Goal: Task Accomplishment & Management: Manage account settings

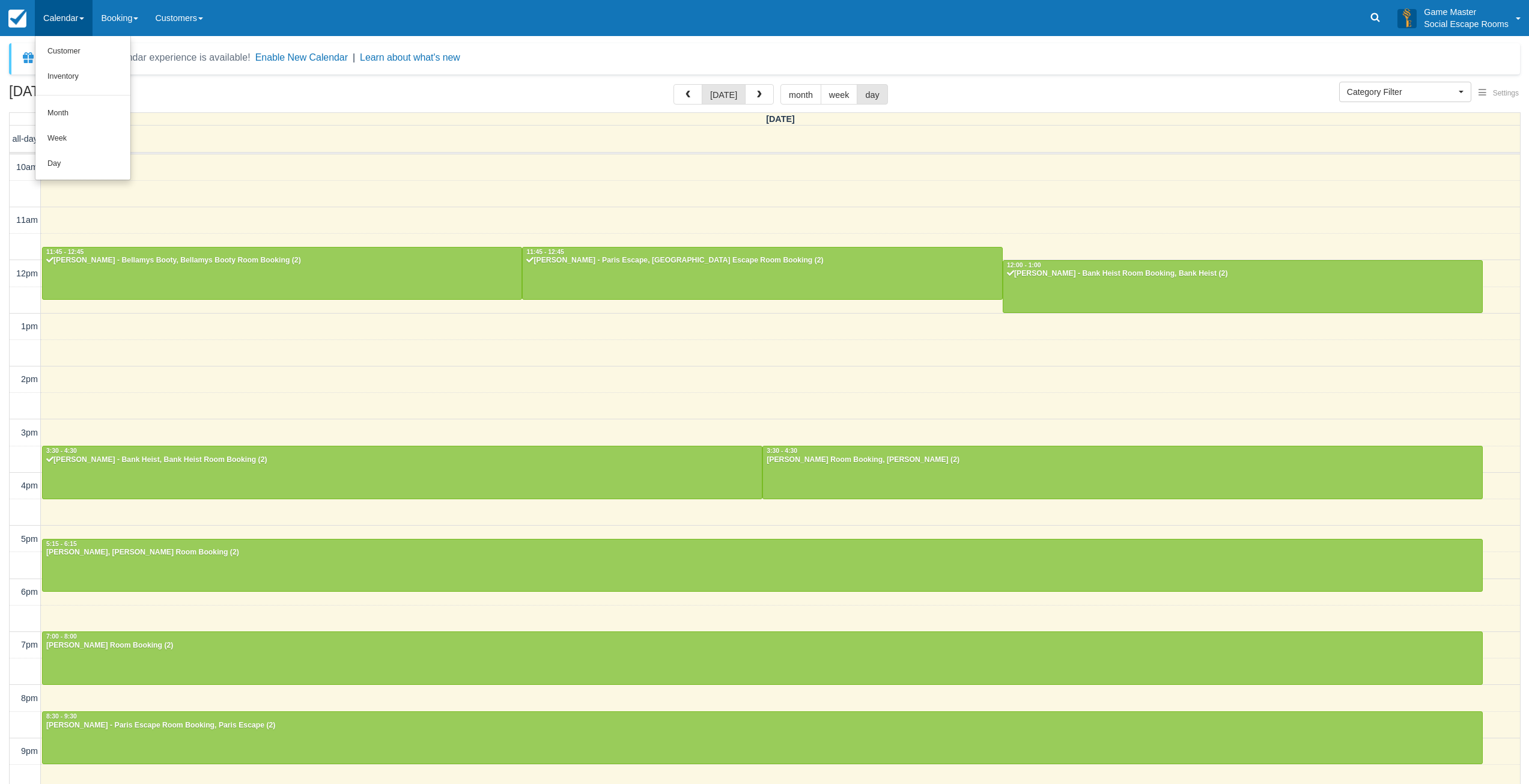
select select
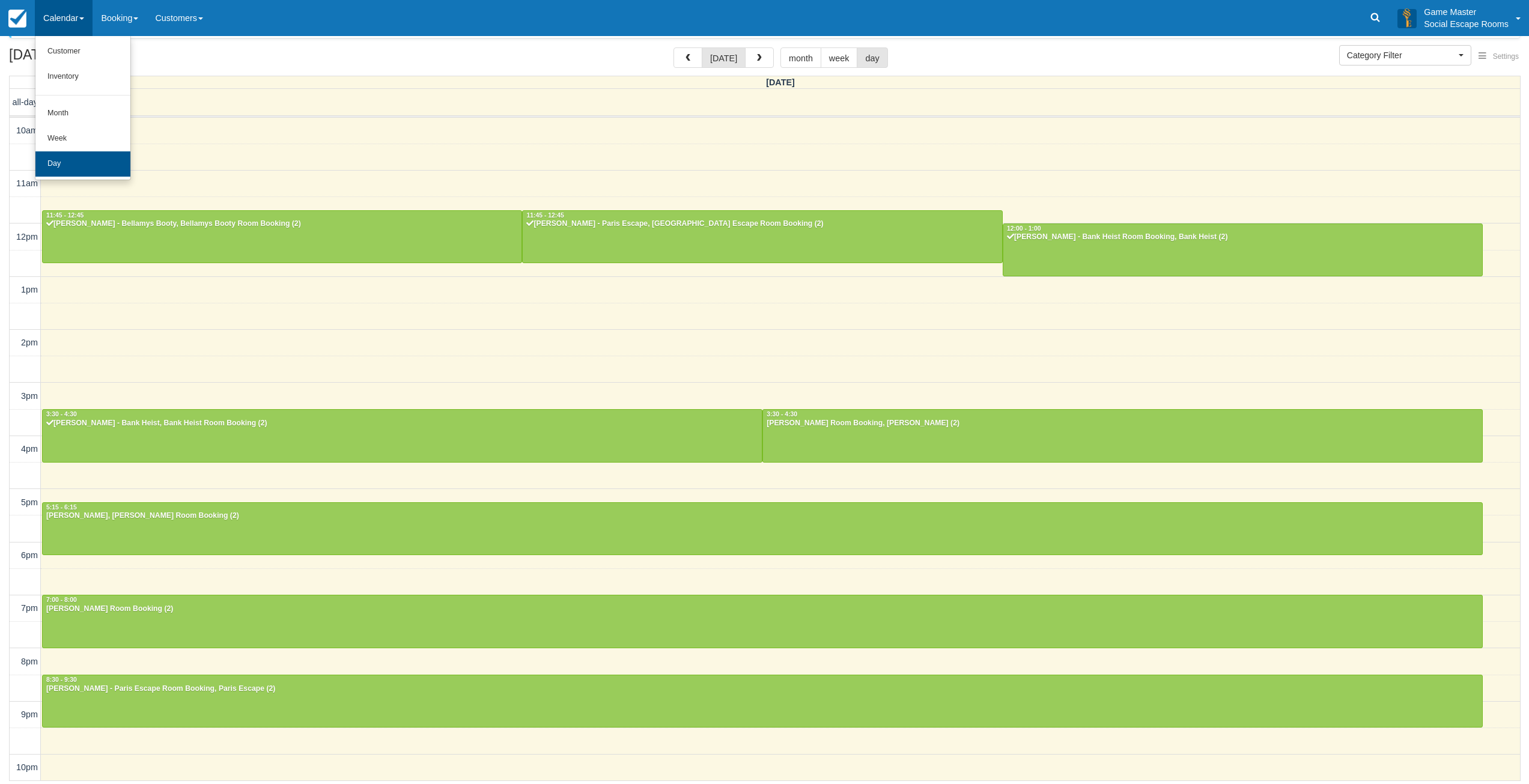
scroll to position [3, 0]
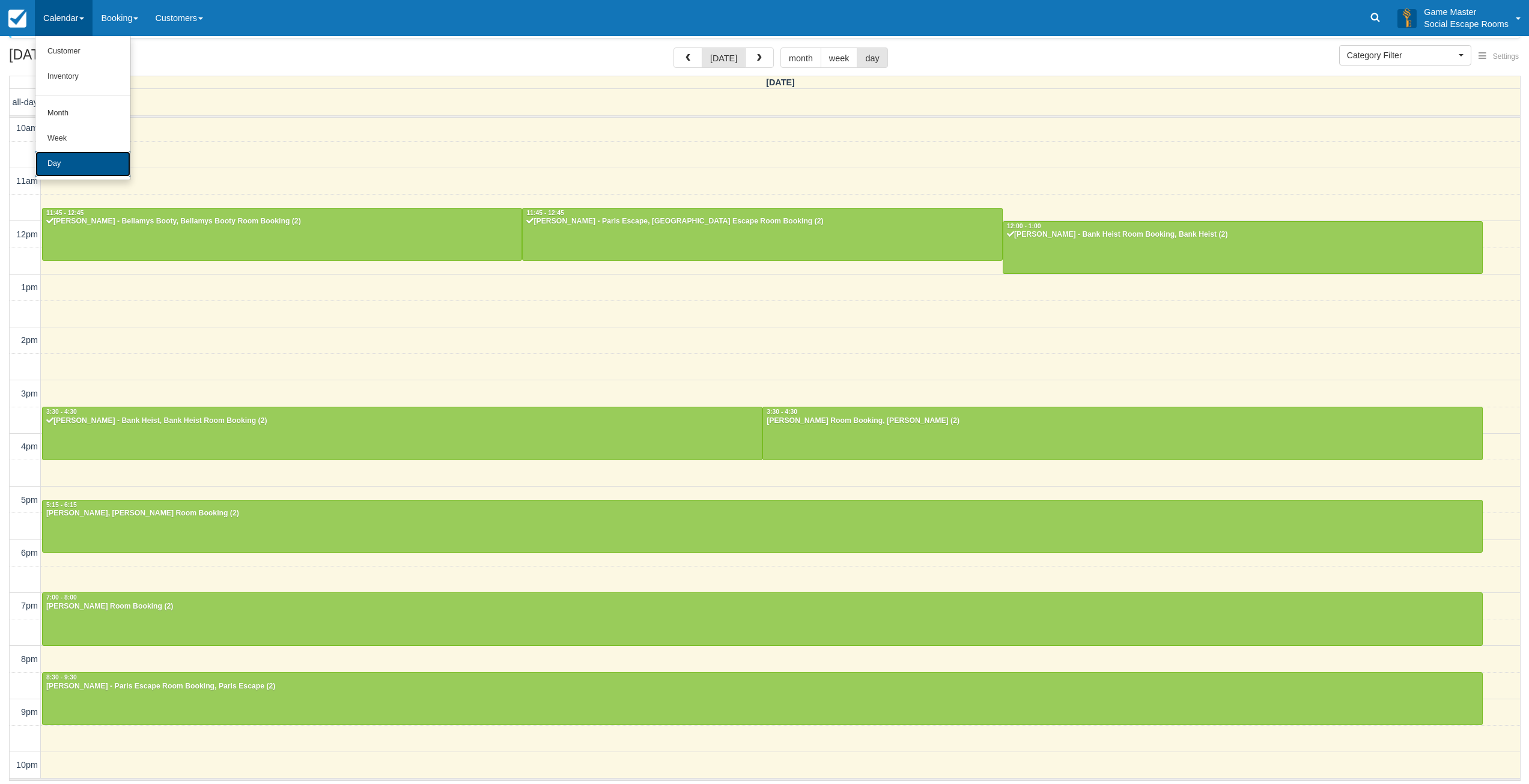
click at [70, 158] on link "Day" at bounding box center [83, 164] width 95 height 25
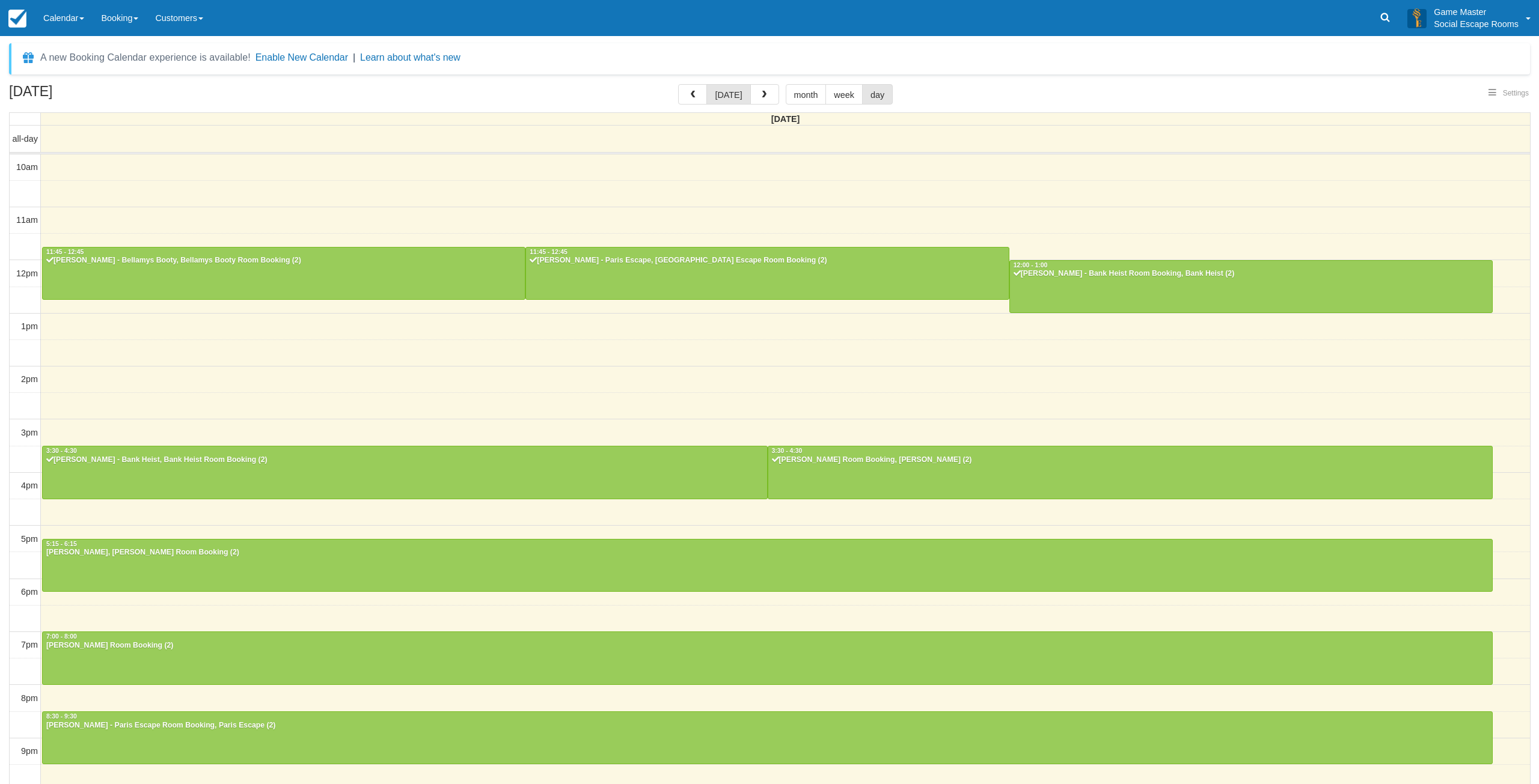
select select
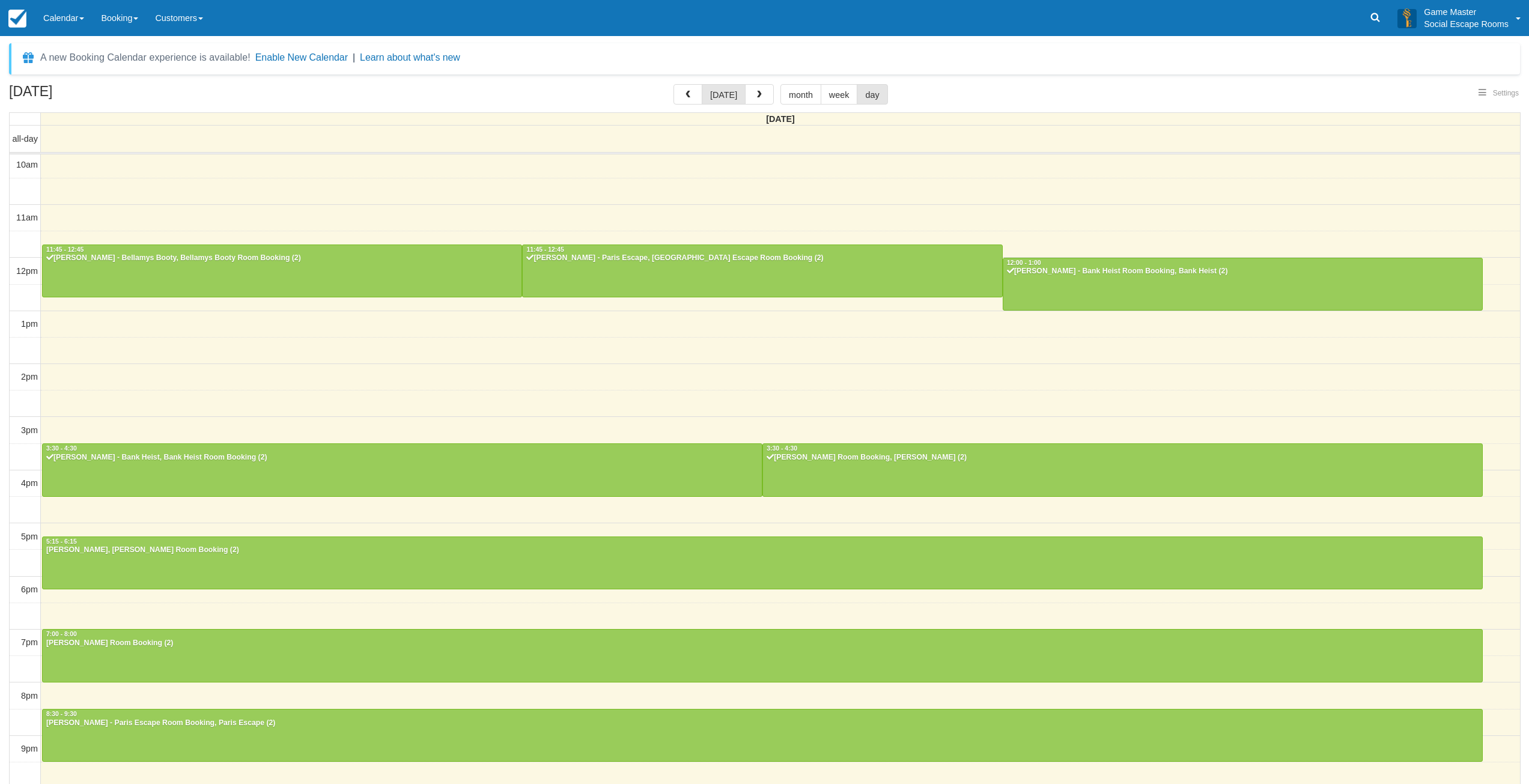
scroll to position [36, 0]
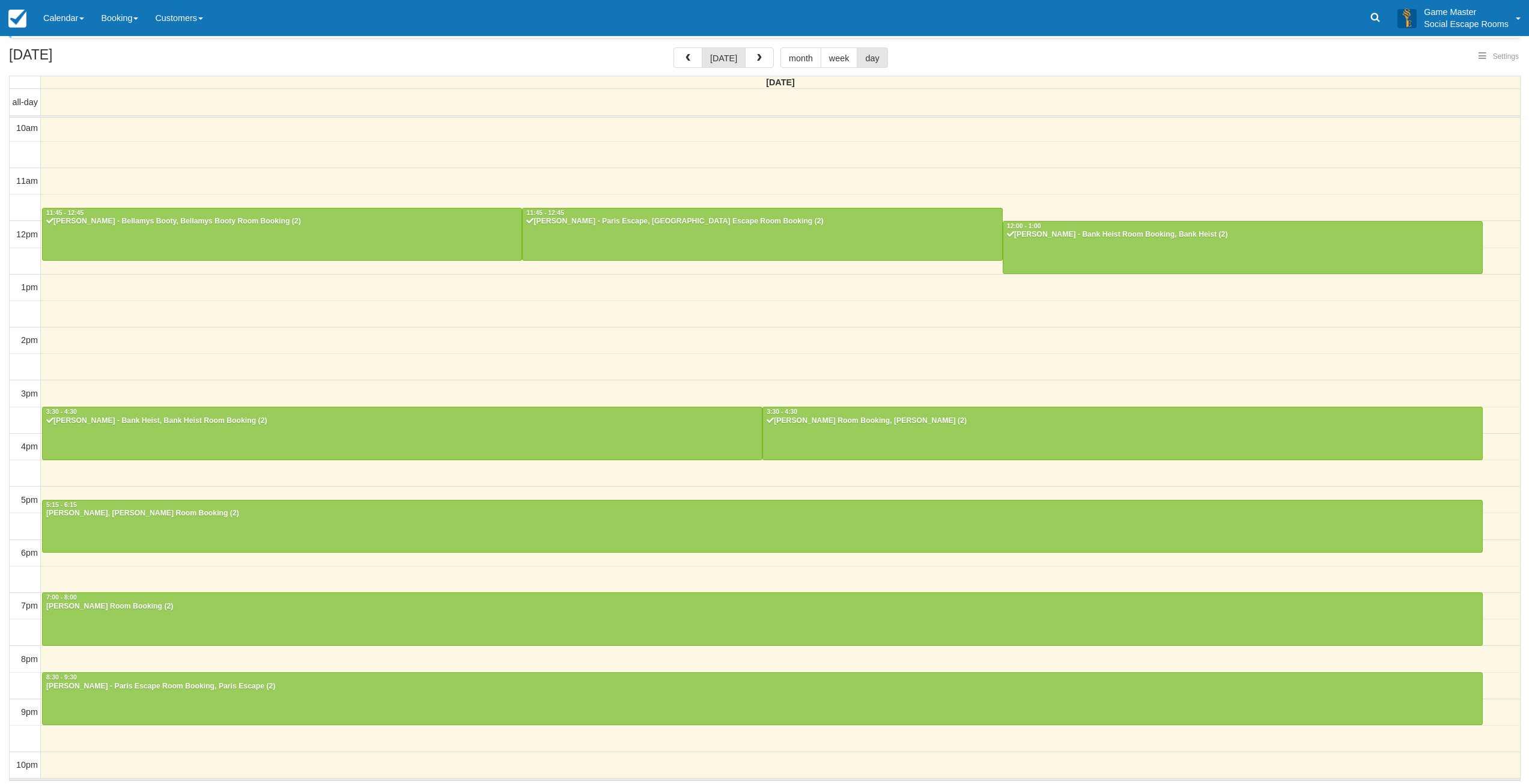
select select
click at [71, 21] on link "Calendar" at bounding box center [64, 18] width 58 height 36
click at [70, 149] on link "Week" at bounding box center [83, 139] width 95 height 25
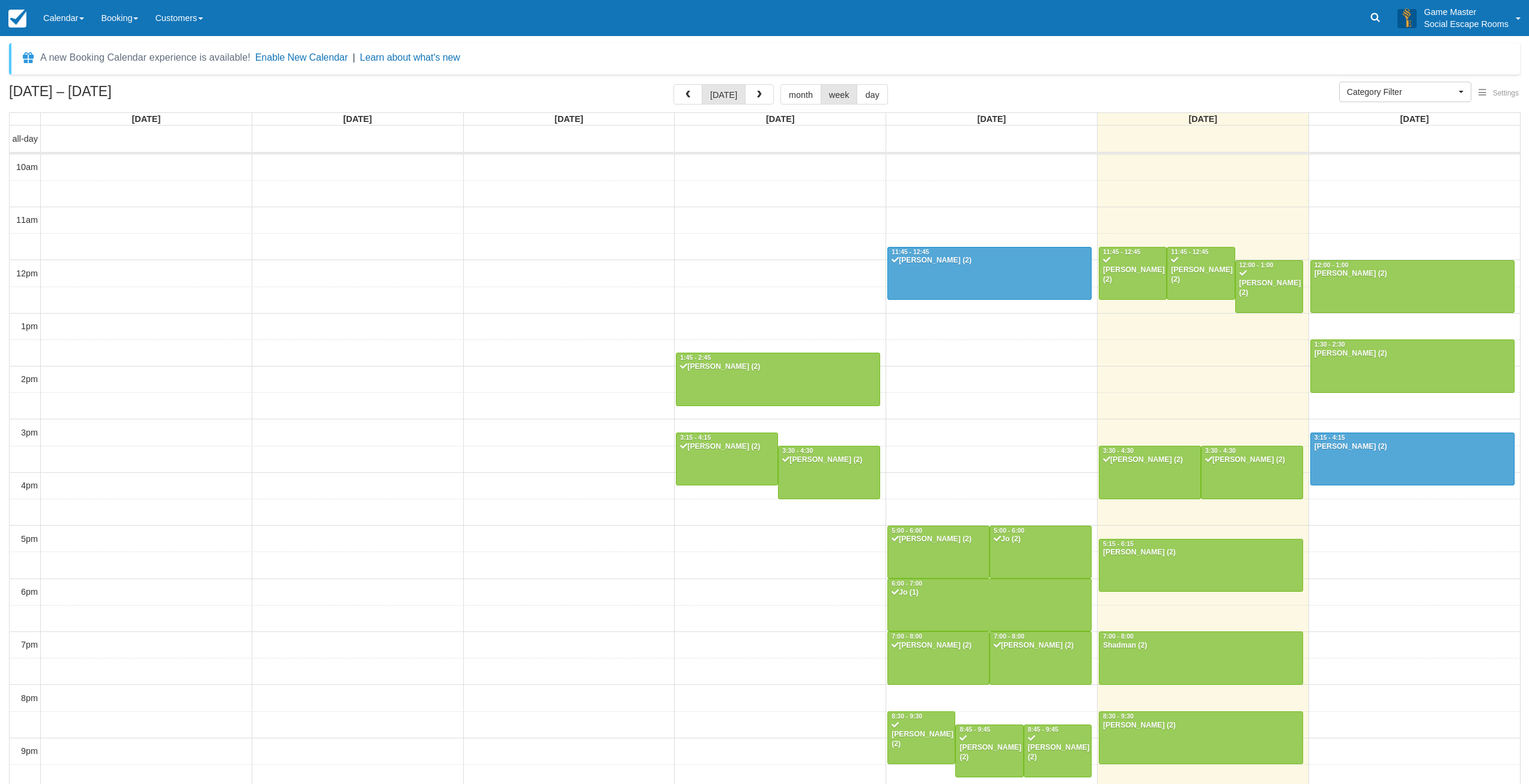
select select
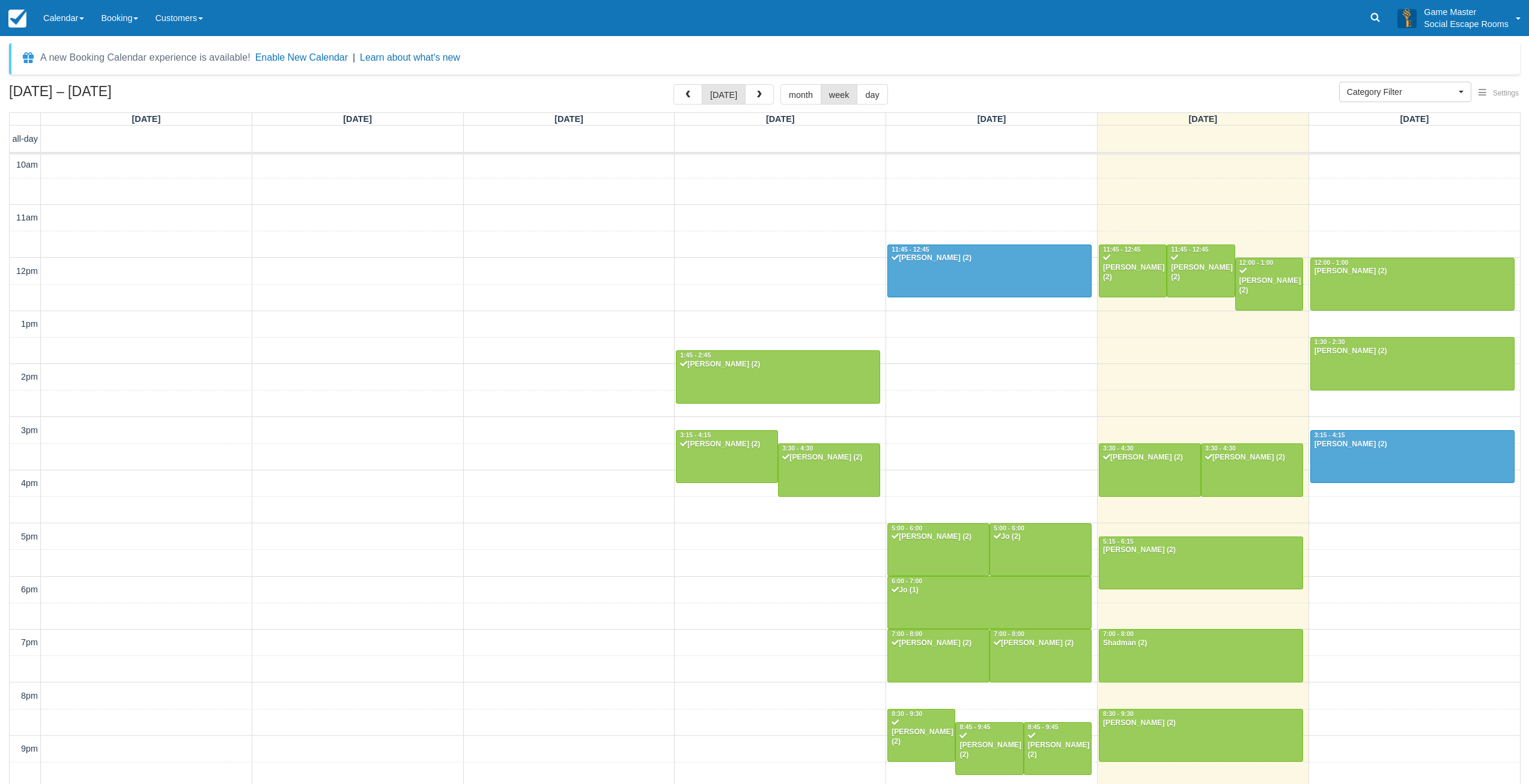
click at [62, 16] on link "Calendar" at bounding box center [64, 18] width 58 height 36
click at [57, 160] on link "Day" at bounding box center [83, 164] width 95 height 25
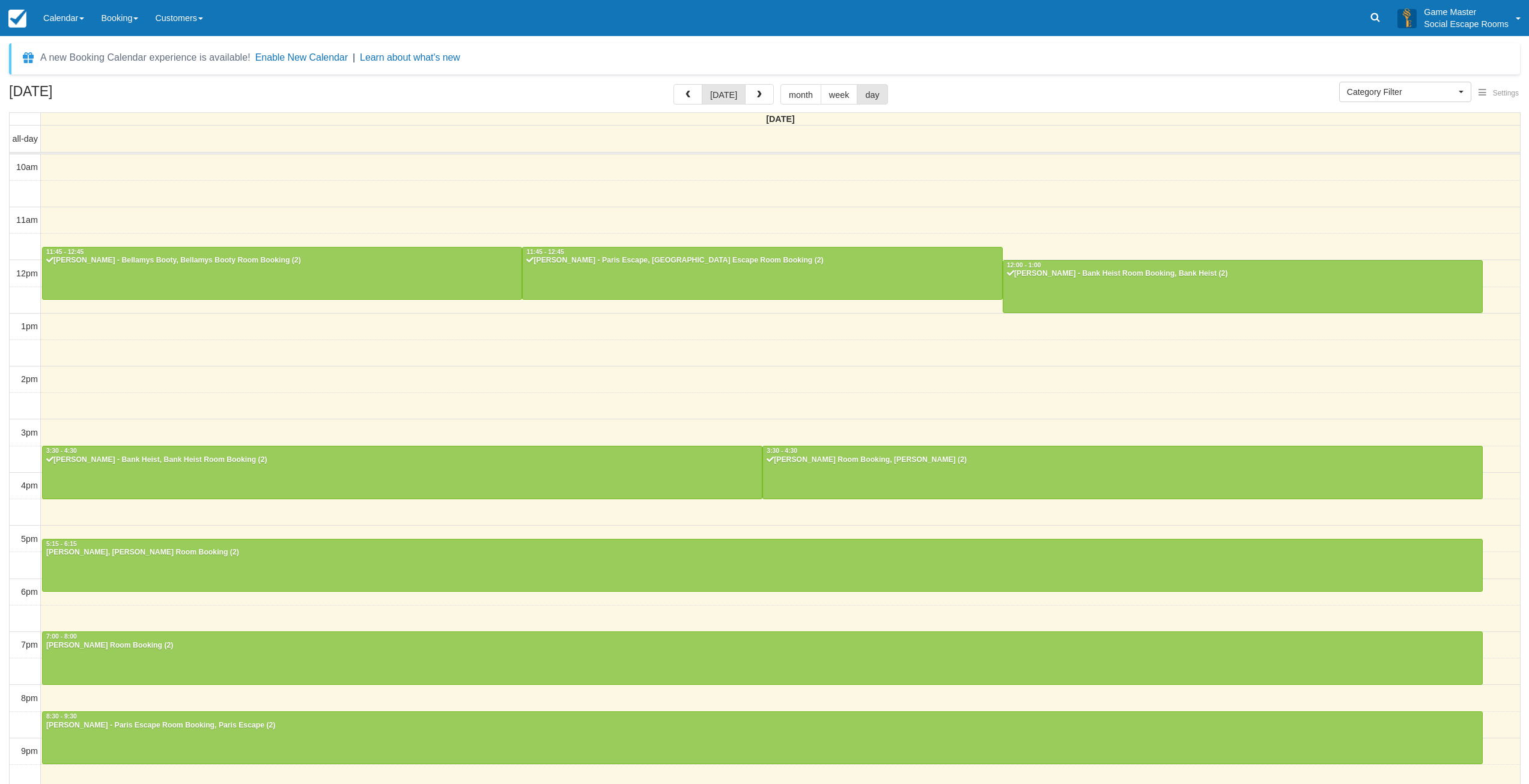
select select
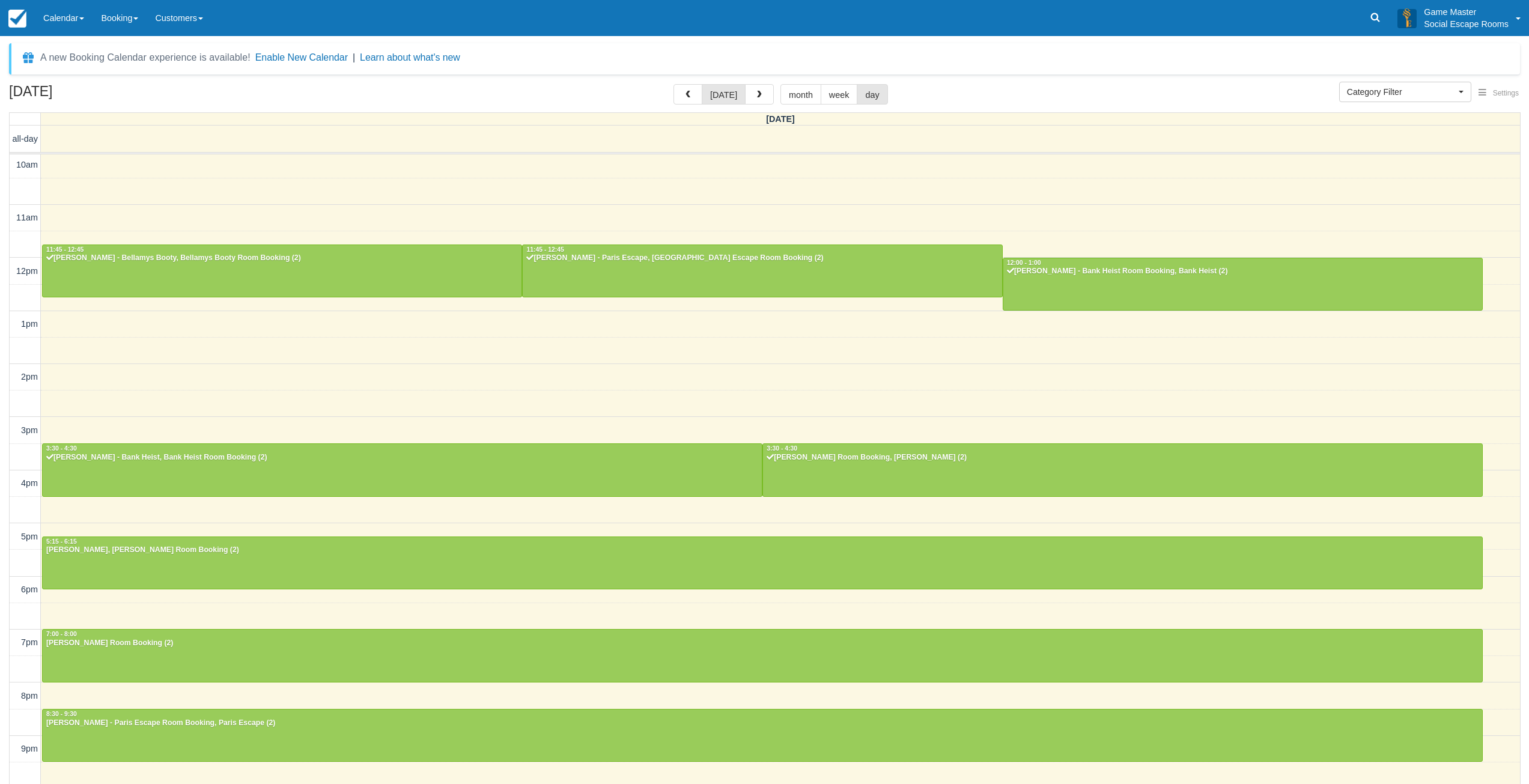
click at [251, 379] on div "10am 11am 12pm 1pm 2pm 3pm 4pm 5pm 6pm 7pm 8pm 9pm 10pm 11:45 - 12:45 [PERSON_N…" at bounding box center [765, 485] width 1511 height 666
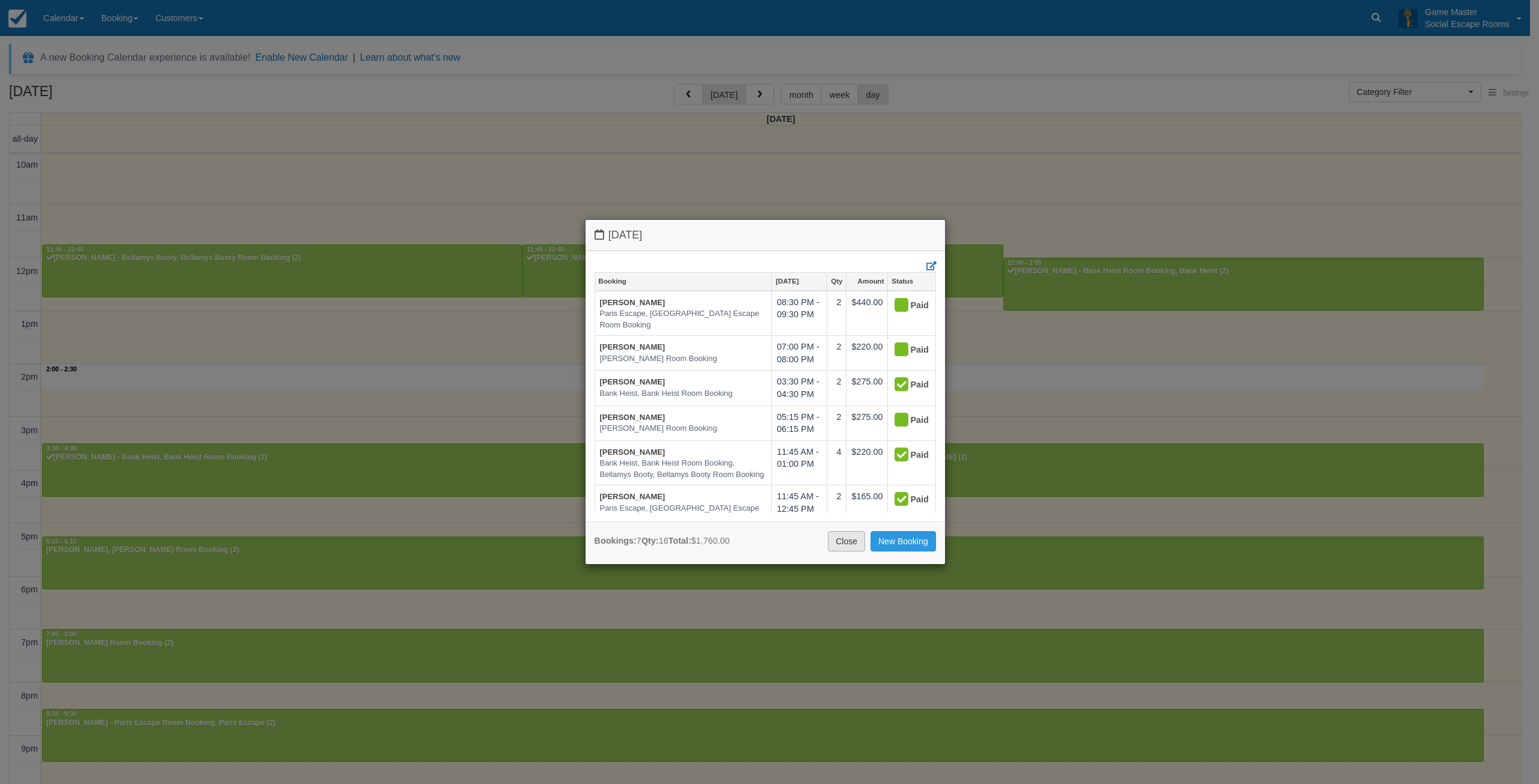
click at [836, 537] on link "Close" at bounding box center [846, 541] width 37 height 21
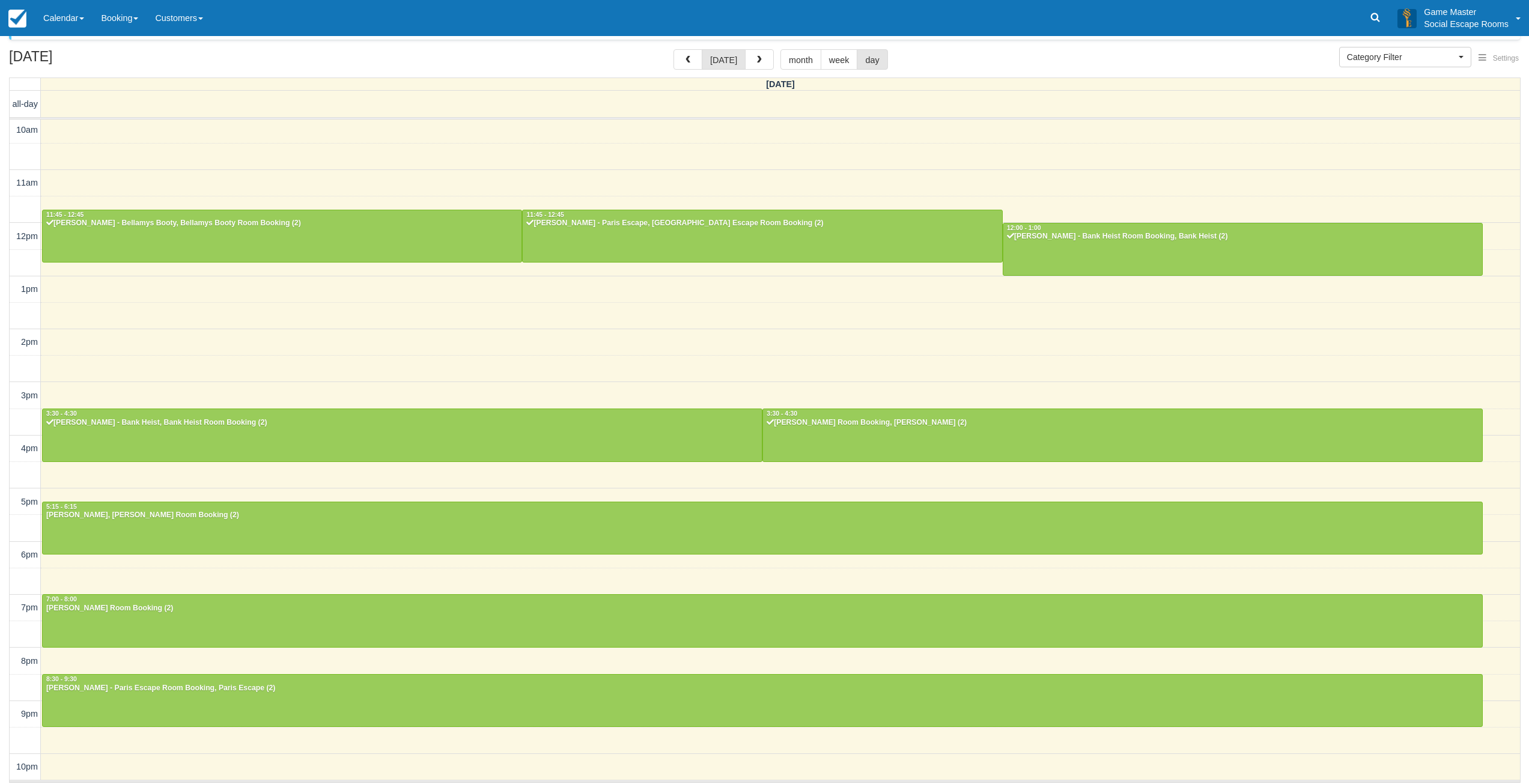
scroll to position [36, 0]
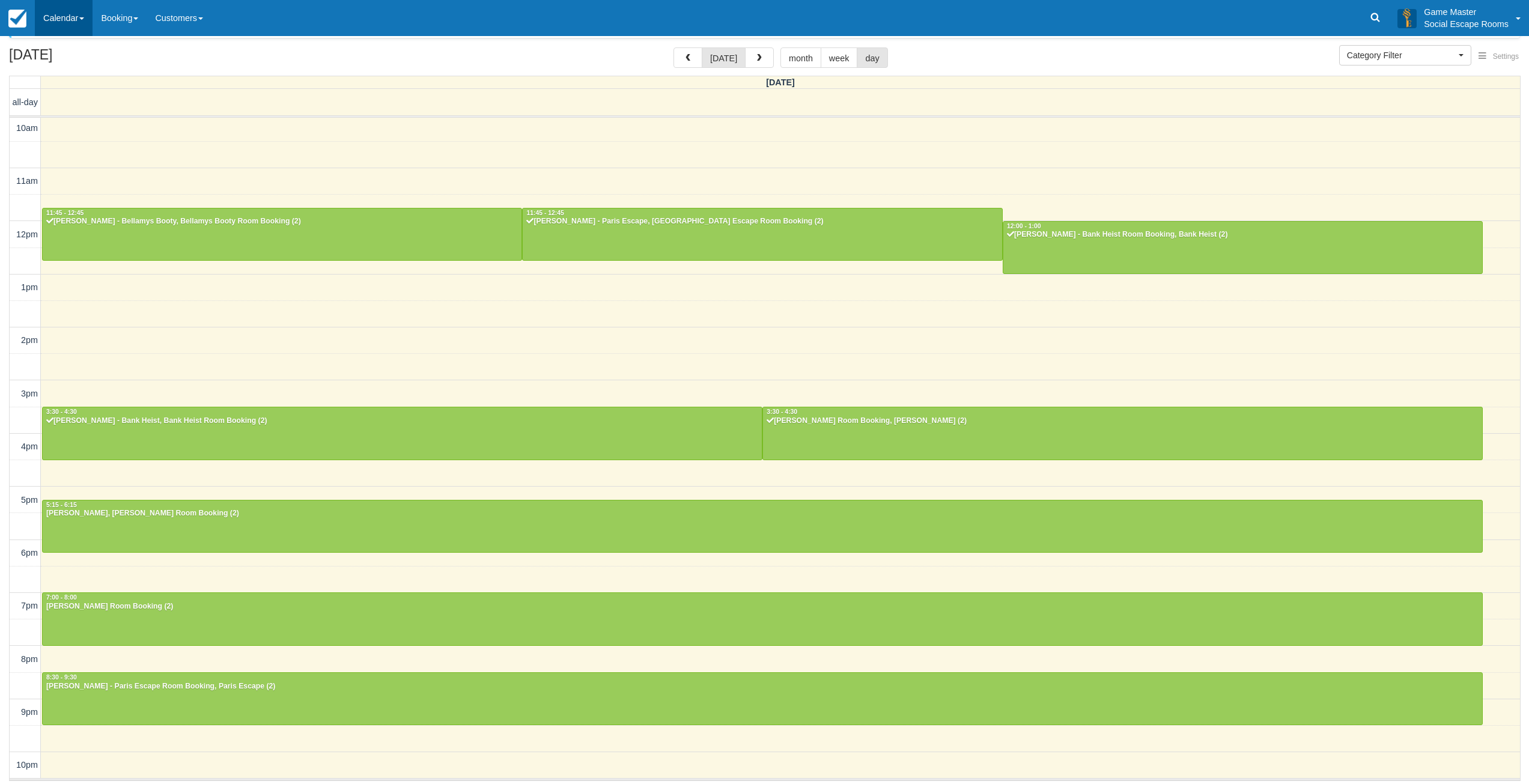
click at [45, 32] on link "Calendar" at bounding box center [64, 18] width 58 height 36
click at [65, 77] on link "Inventory" at bounding box center [83, 77] width 95 height 25
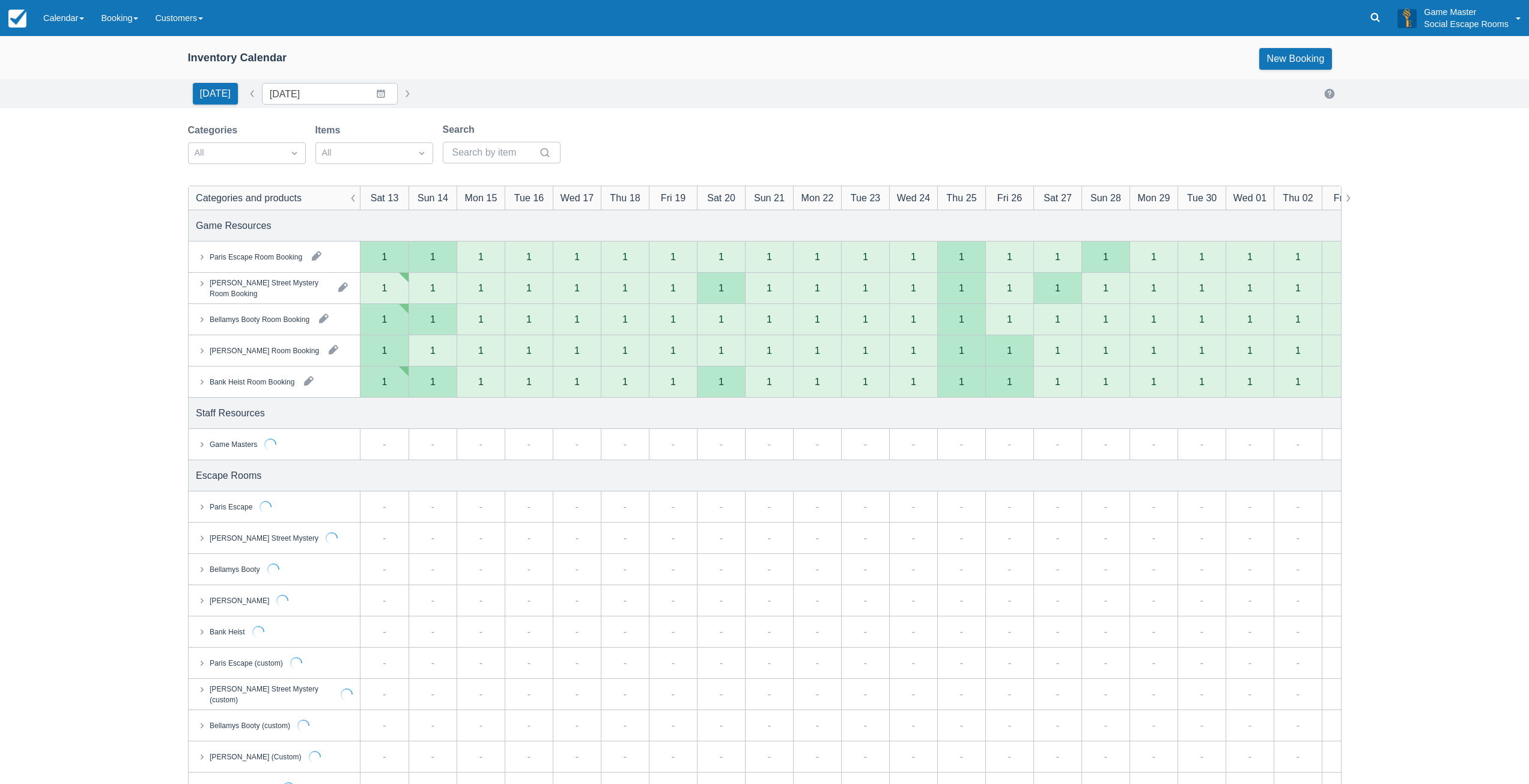
click at [236, 449] on div "Game Masters" at bounding box center [232, 444] width 47 height 11
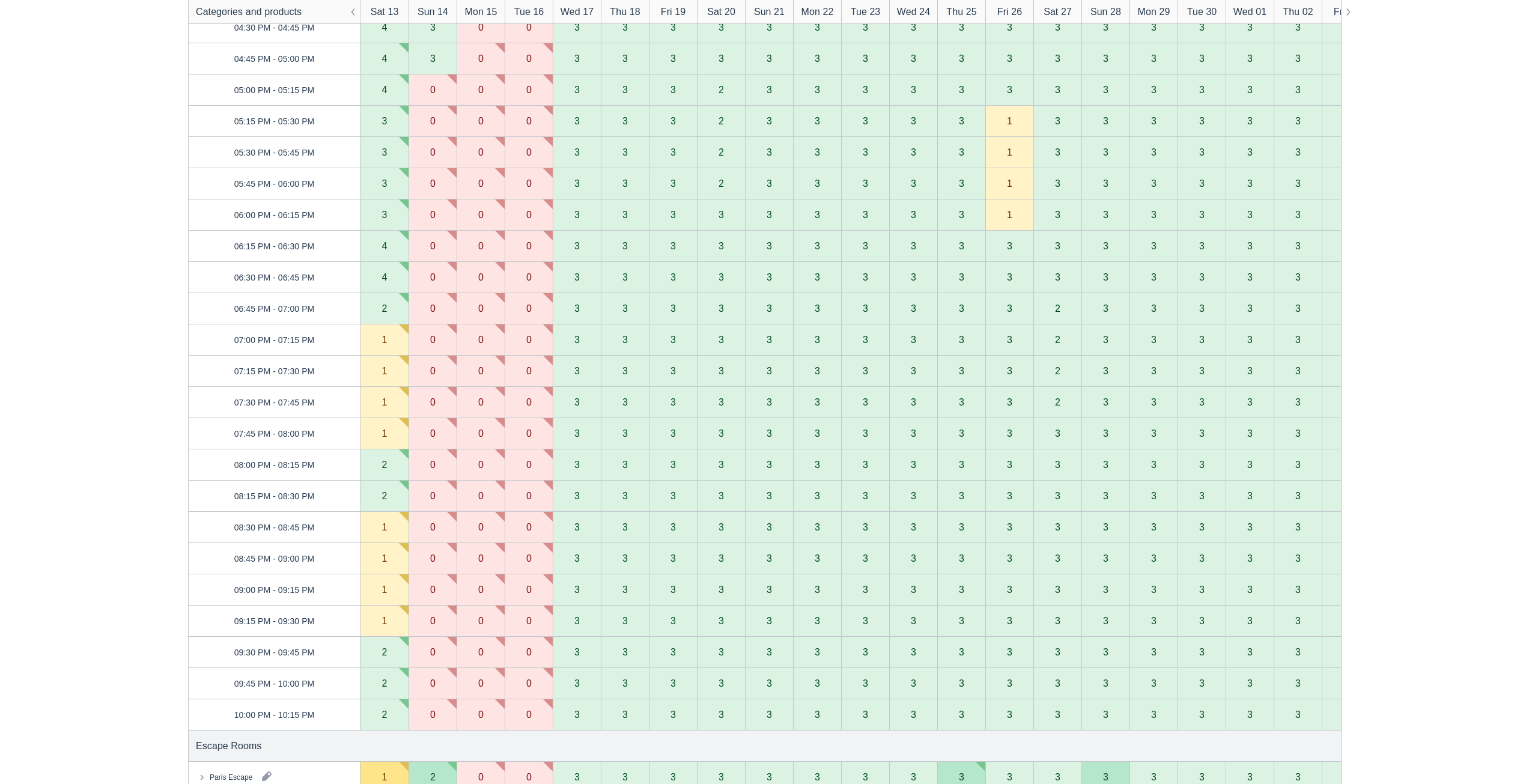
scroll to position [1262, 0]
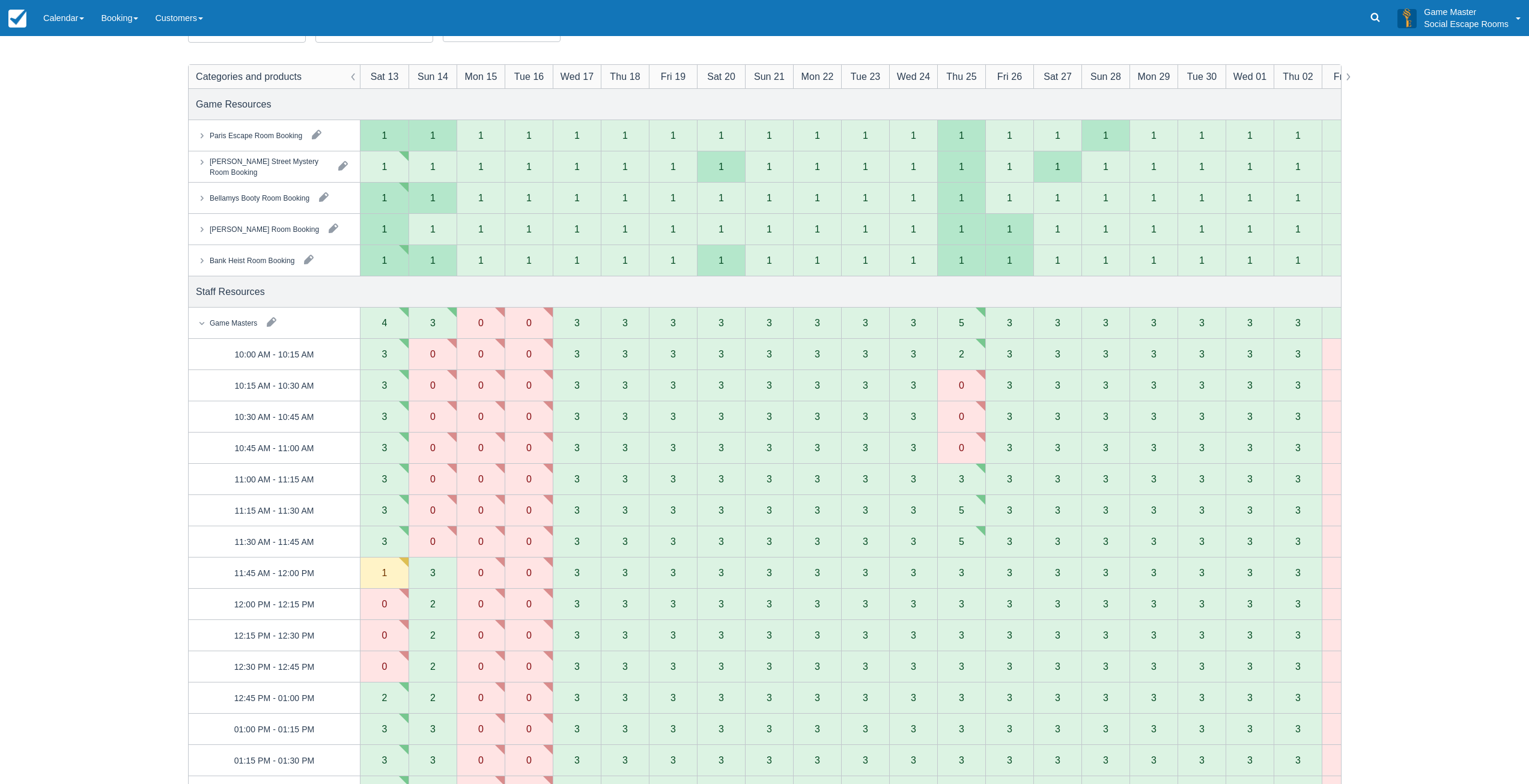
scroll to position [120, 0]
click at [272, 319] on button "button" at bounding box center [271, 323] width 19 height 19
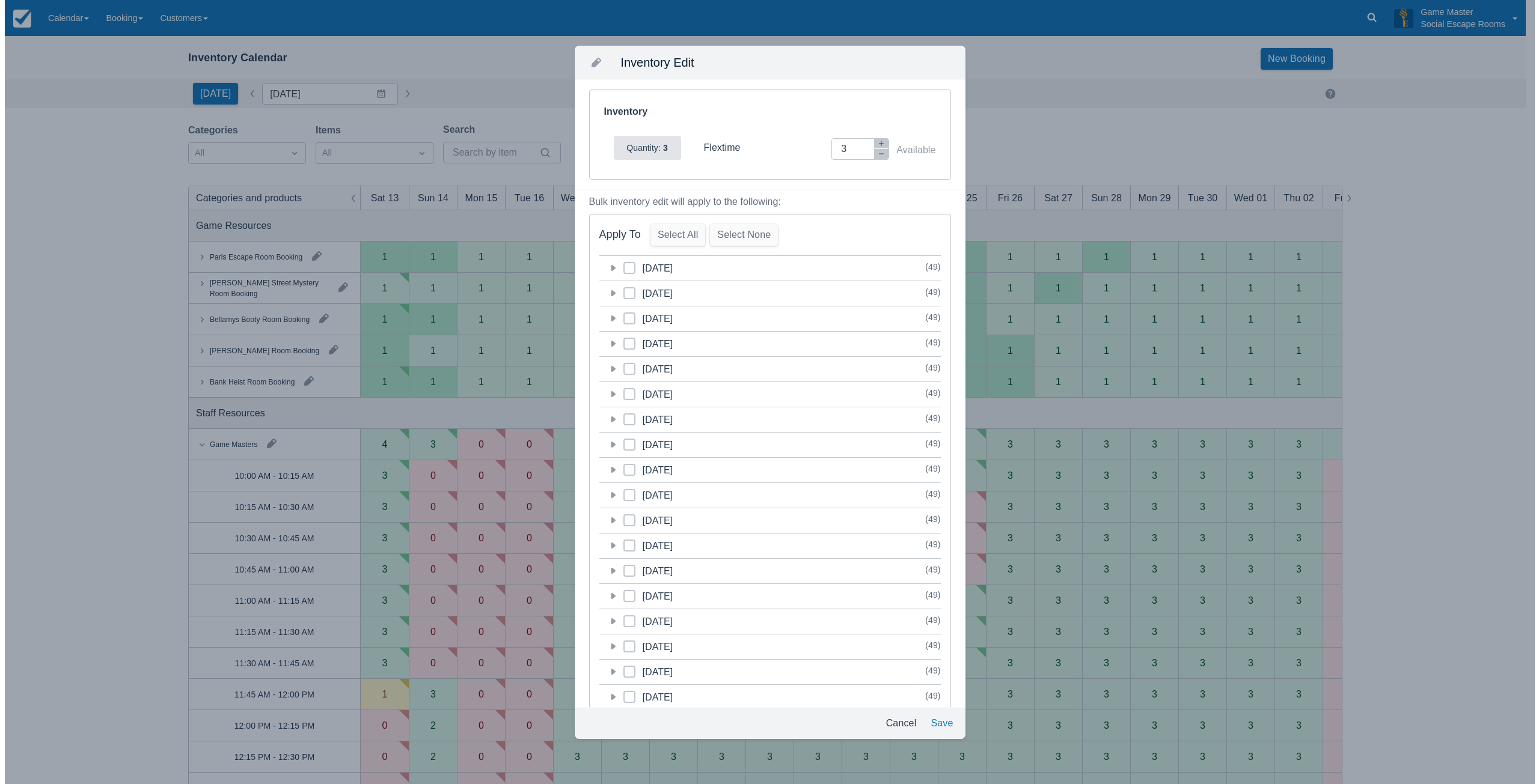
scroll to position [0, 0]
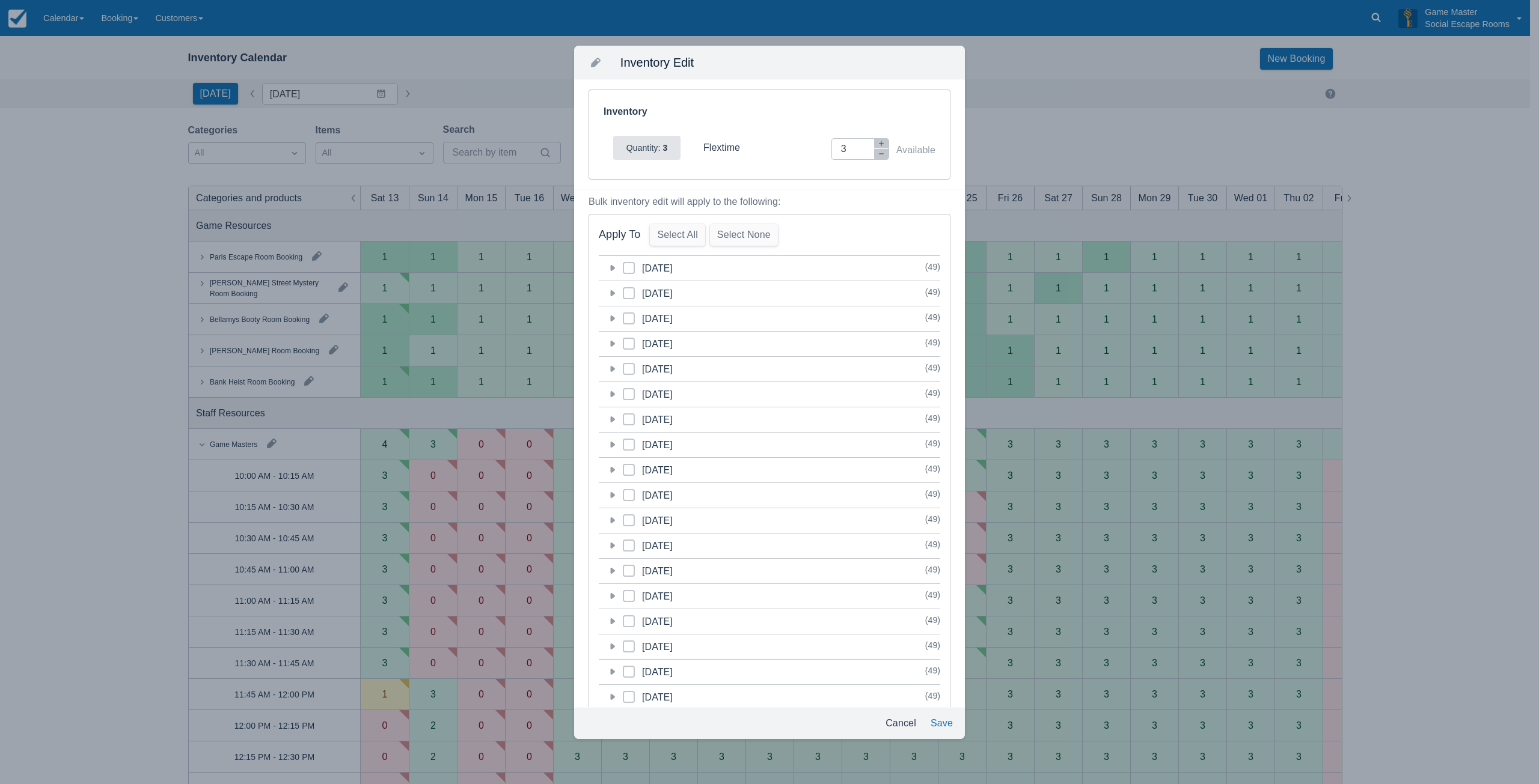
click at [611, 270] on icon at bounding box center [613, 268] width 5 height 6
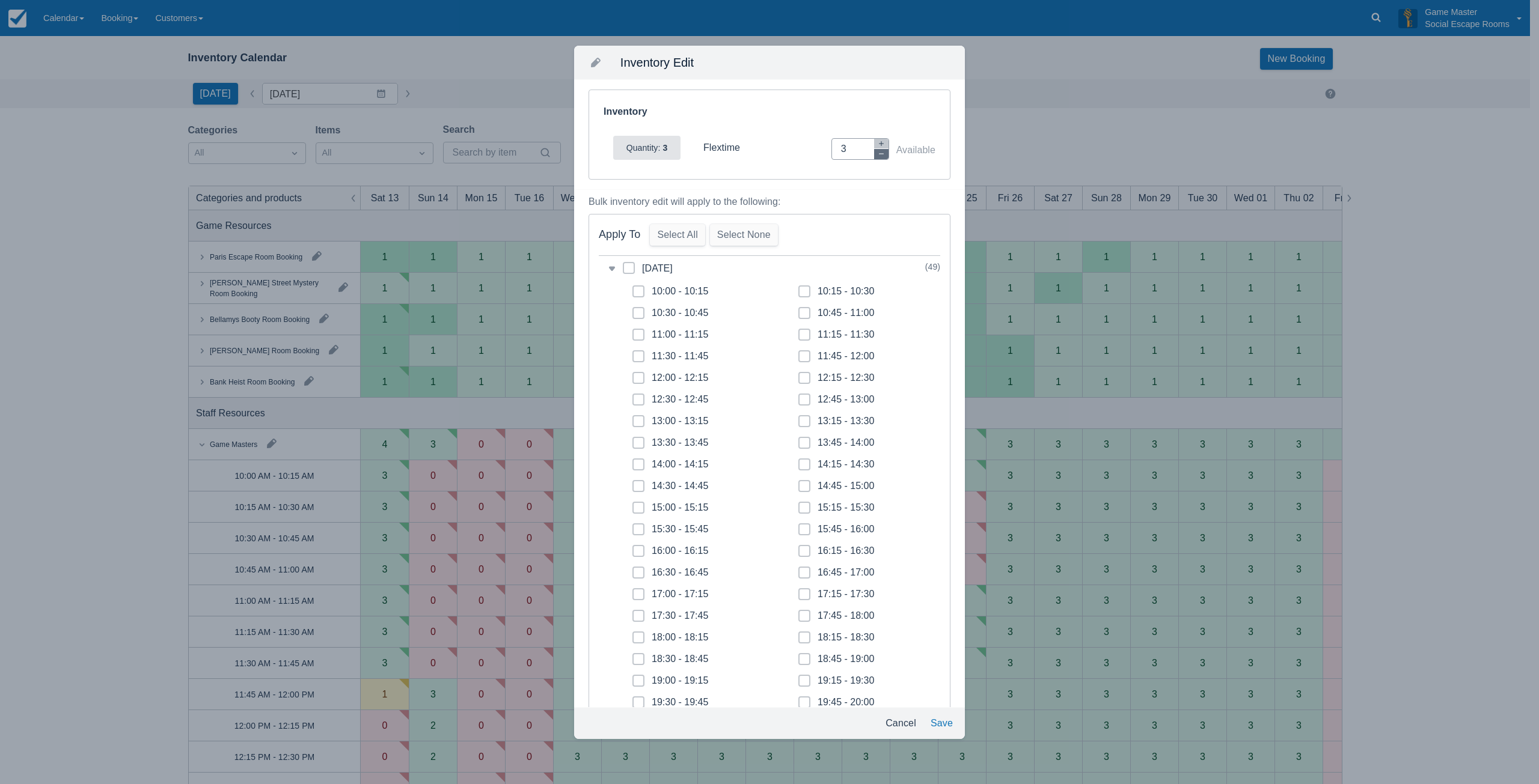
click at [874, 155] on button "button" at bounding box center [882, 153] width 15 height 10
type input "2"
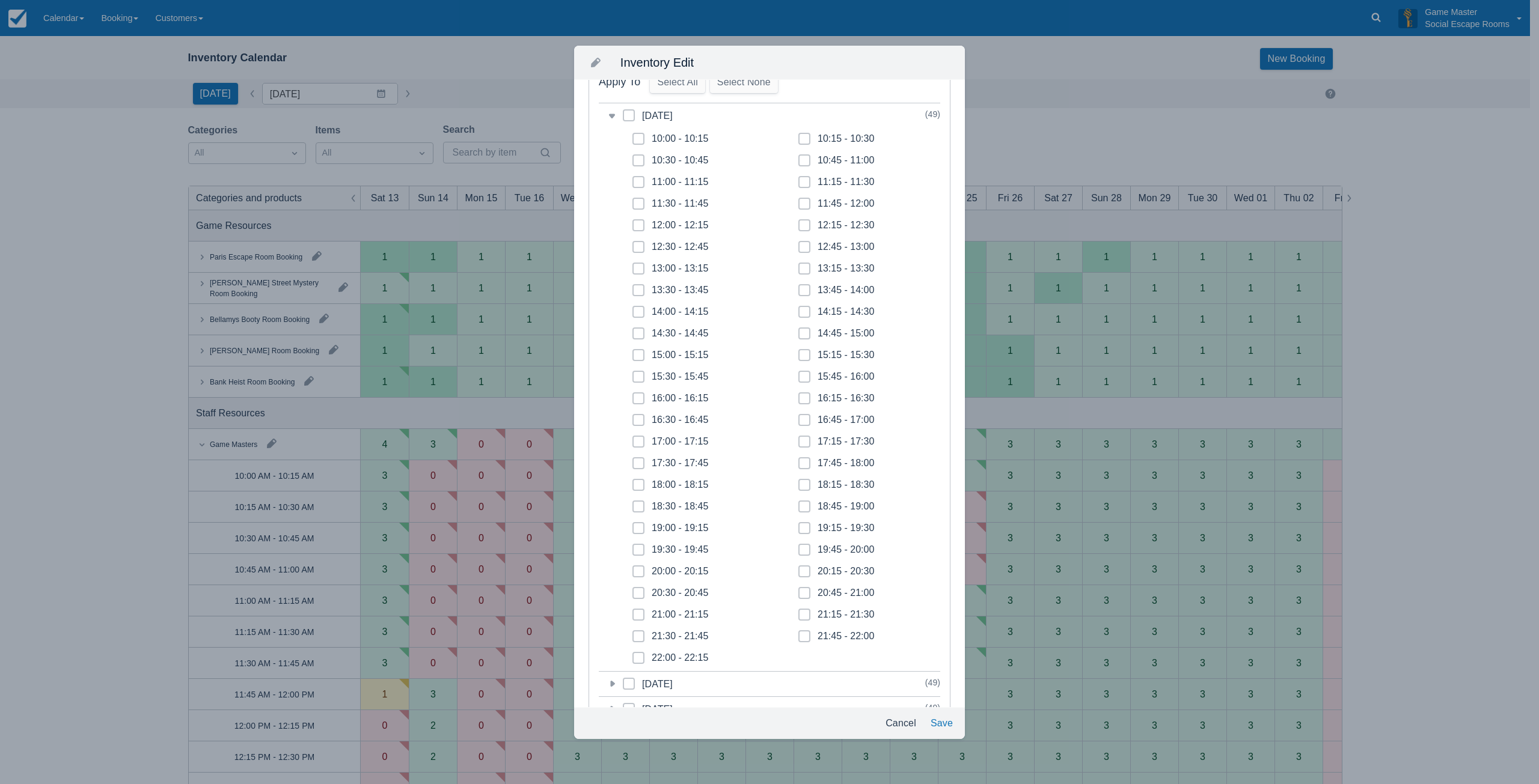
scroll to position [300, 0]
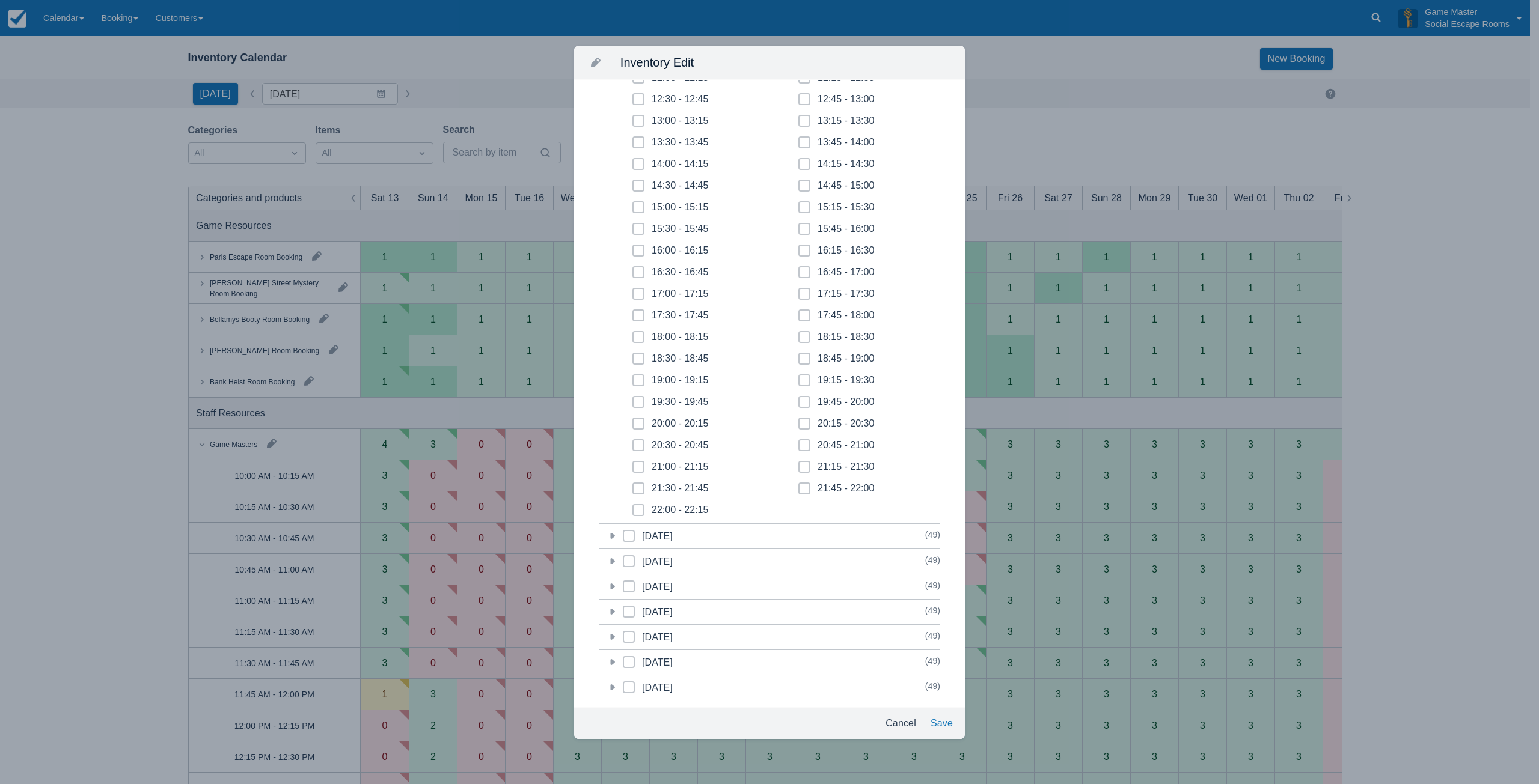
drag, startPoint x: 638, startPoint y: 297, endPoint x: 636, endPoint y: 317, distance: 20.1
click at [638, 299] on span at bounding box center [638, 299] width 12 height 22
click at [633, 291] on input "17:00 - 17:15" at bounding box center [633, 290] width 1 height 1
checkbox input "true"
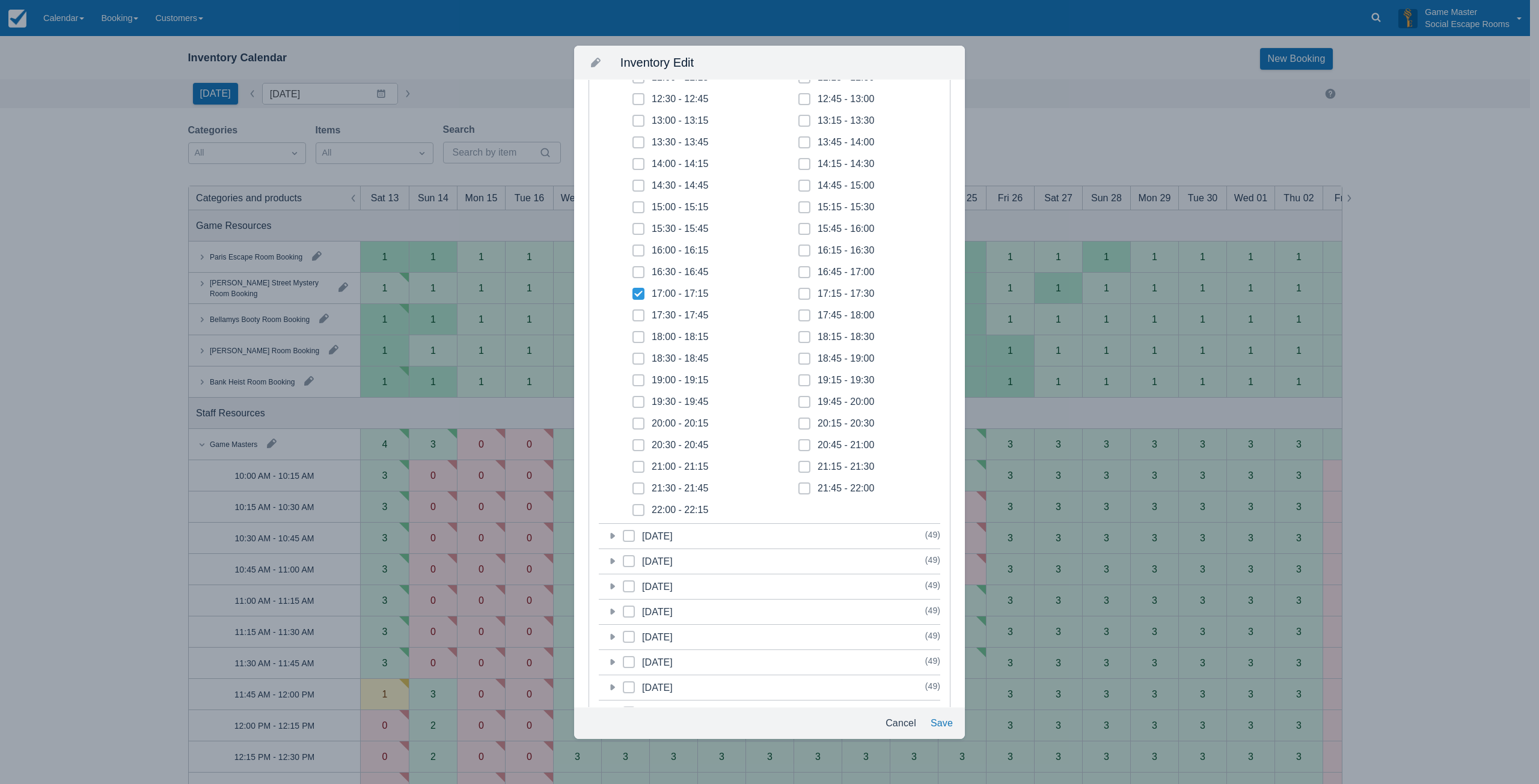
drag, startPoint x: 636, startPoint y: 317, endPoint x: 638, endPoint y: 335, distance: 18.1
click at [636, 318] on icon at bounding box center [638, 315] width 5 height 5
click at [633, 312] on input "17:30 - 17:45" at bounding box center [633, 312] width 1 height 1
checkbox input "true"
click at [638, 338] on icon at bounding box center [638, 337] width 5 height 5
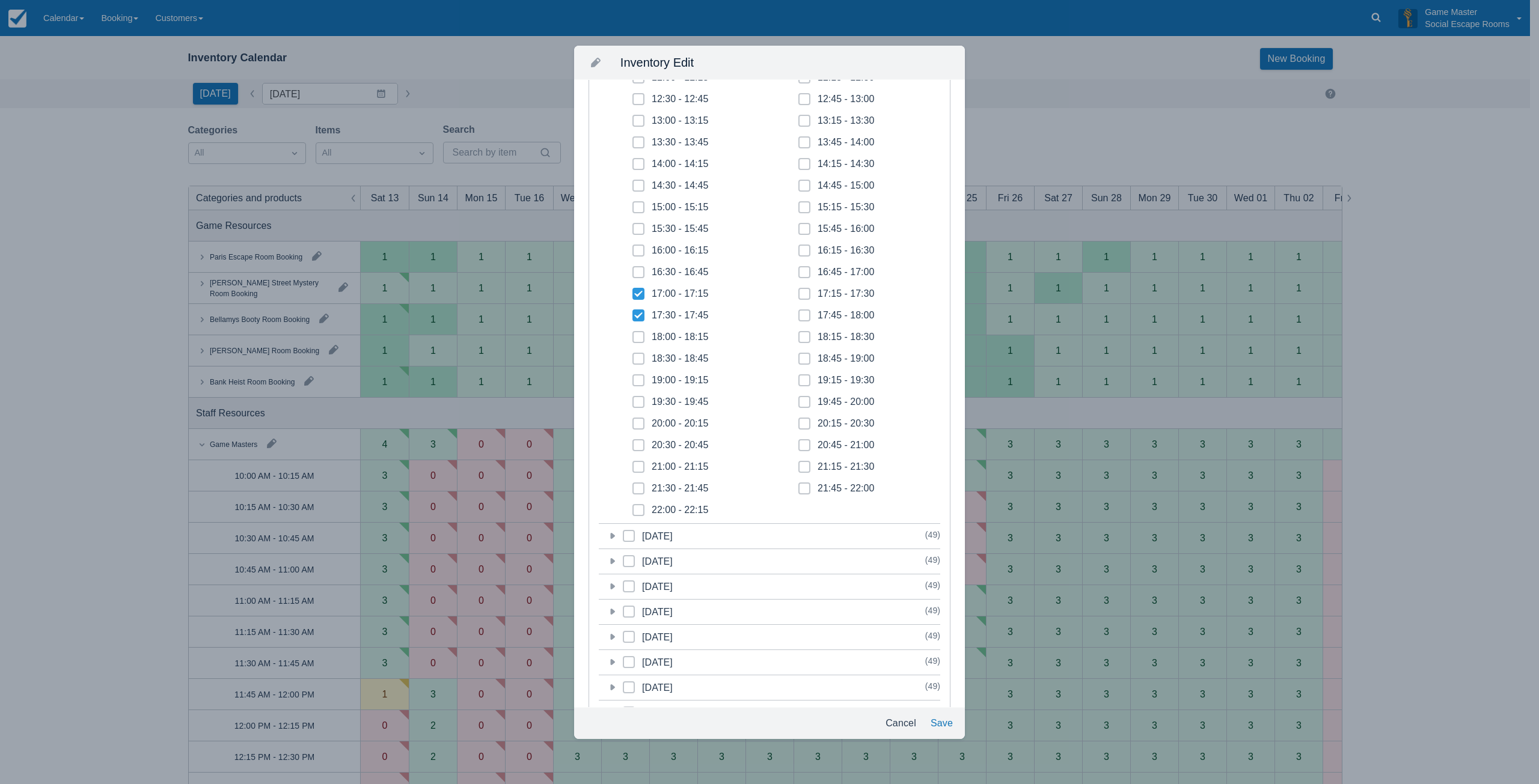
click at [633, 334] on input "18:00 - 18:15" at bounding box center [633, 334] width 1 height 1
checkbox input "true"
drag, startPoint x: 638, startPoint y: 359, endPoint x: 717, endPoint y: 331, distance: 83.8
click at [642, 356] on span at bounding box center [638, 364] width 12 height 22
click at [633, 356] on input "18:30 - 18:45" at bounding box center [633, 355] width 1 height 1
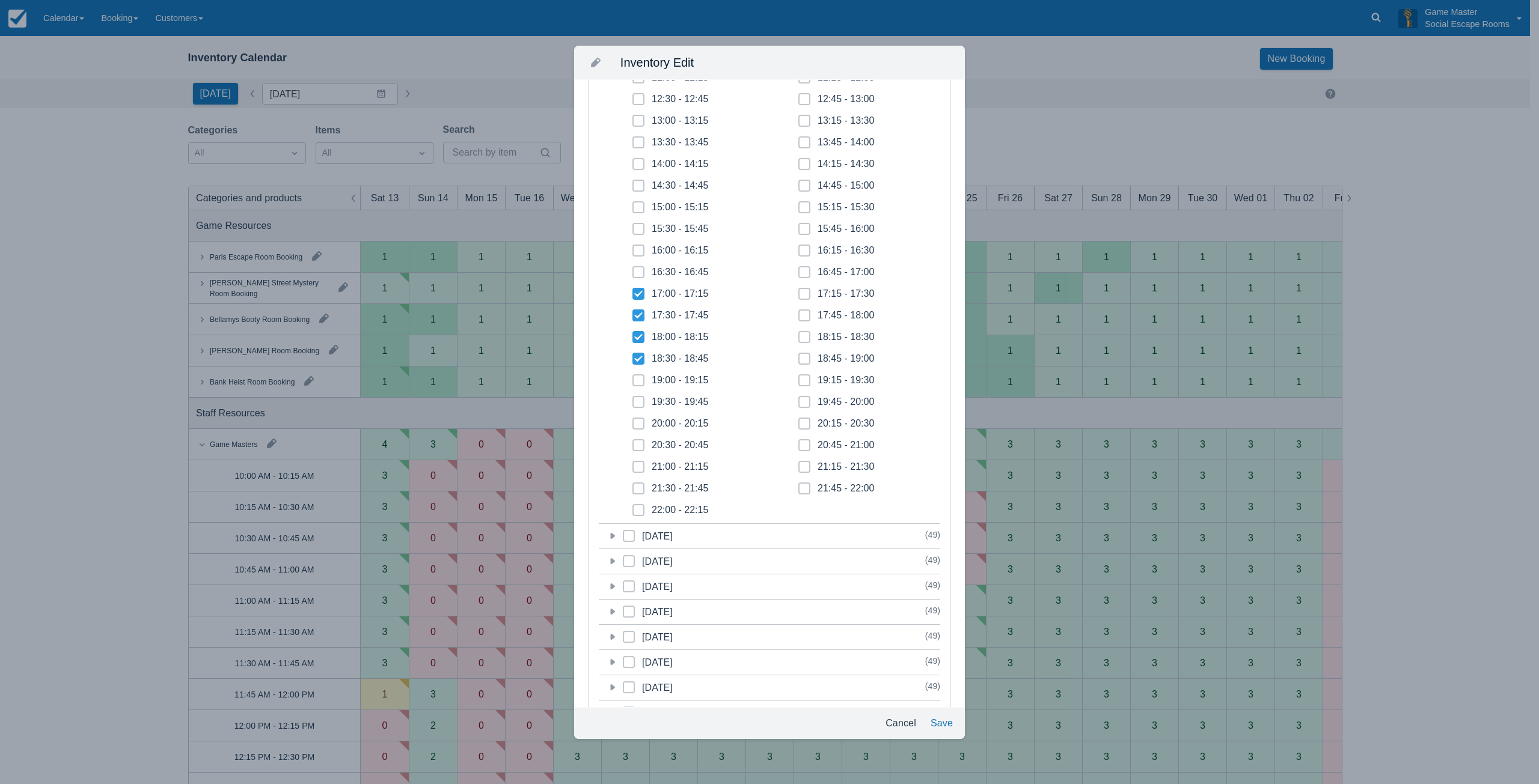
checkbox input "true"
drag, startPoint x: 804, startPoint y: 297, endPoint x: 800, endPoint y: 311, distance: 14.6
click at [804, 300] on span at bounding box center [804, 299] width 12 height 22
click at [799, 291] on input "17:15 - 17:30" at bounding box center [799, 290] width 1 height 1
checkbox input "true"
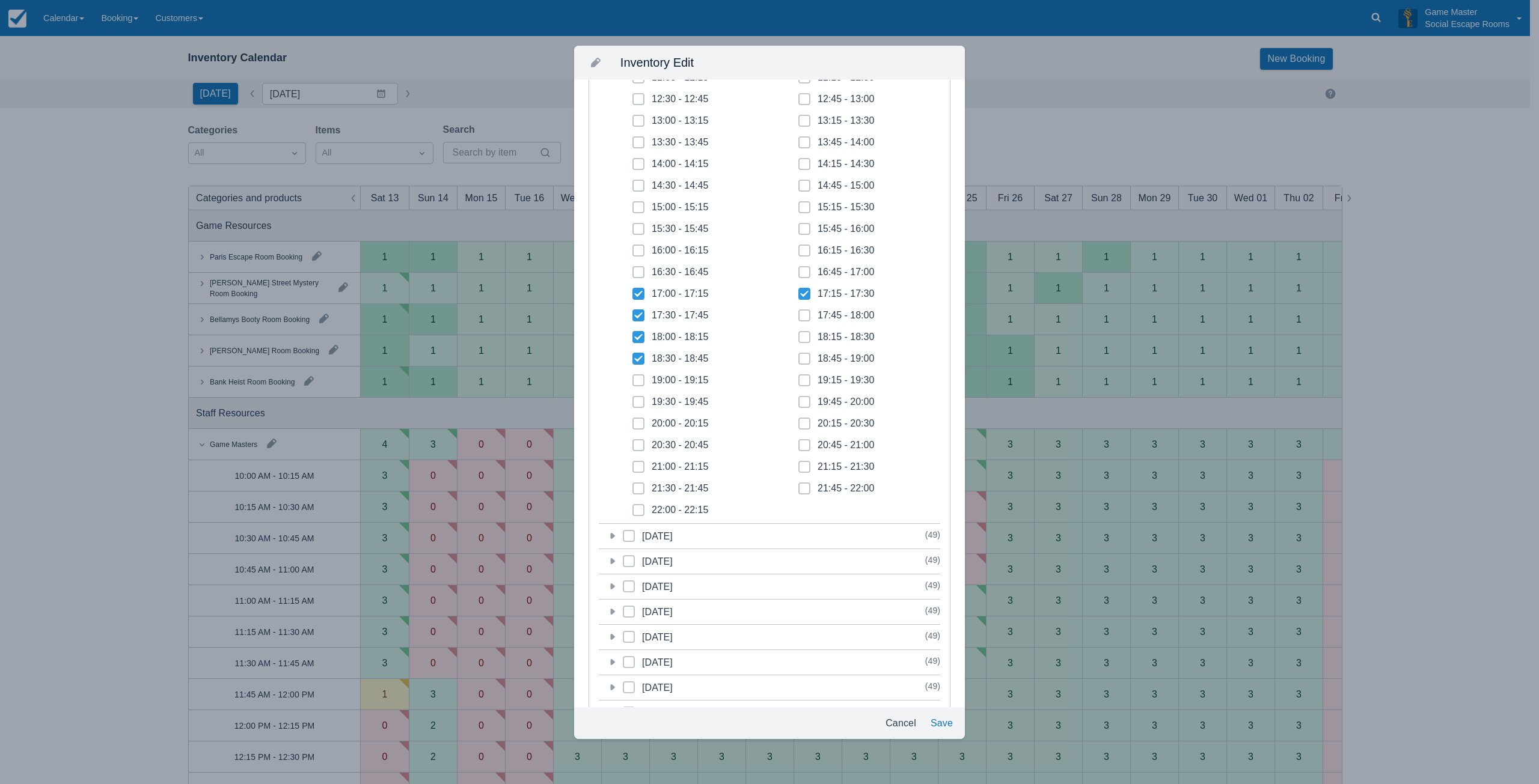
click at [802, 316] on icon at bounding box center [804, 315] width 5 height 5
click at [799, 312] on input "17:45 - 18:00" at bounding box center [799, 312] width 1 height 1
checkbox input "true"
drag, startPoint x: 800, startPoint y: 336, endPoint x: 838, endPoint y: 395, distance: 70.2
click at [802, 336] on icon at bounding box center [804, 337] width 5 height 5
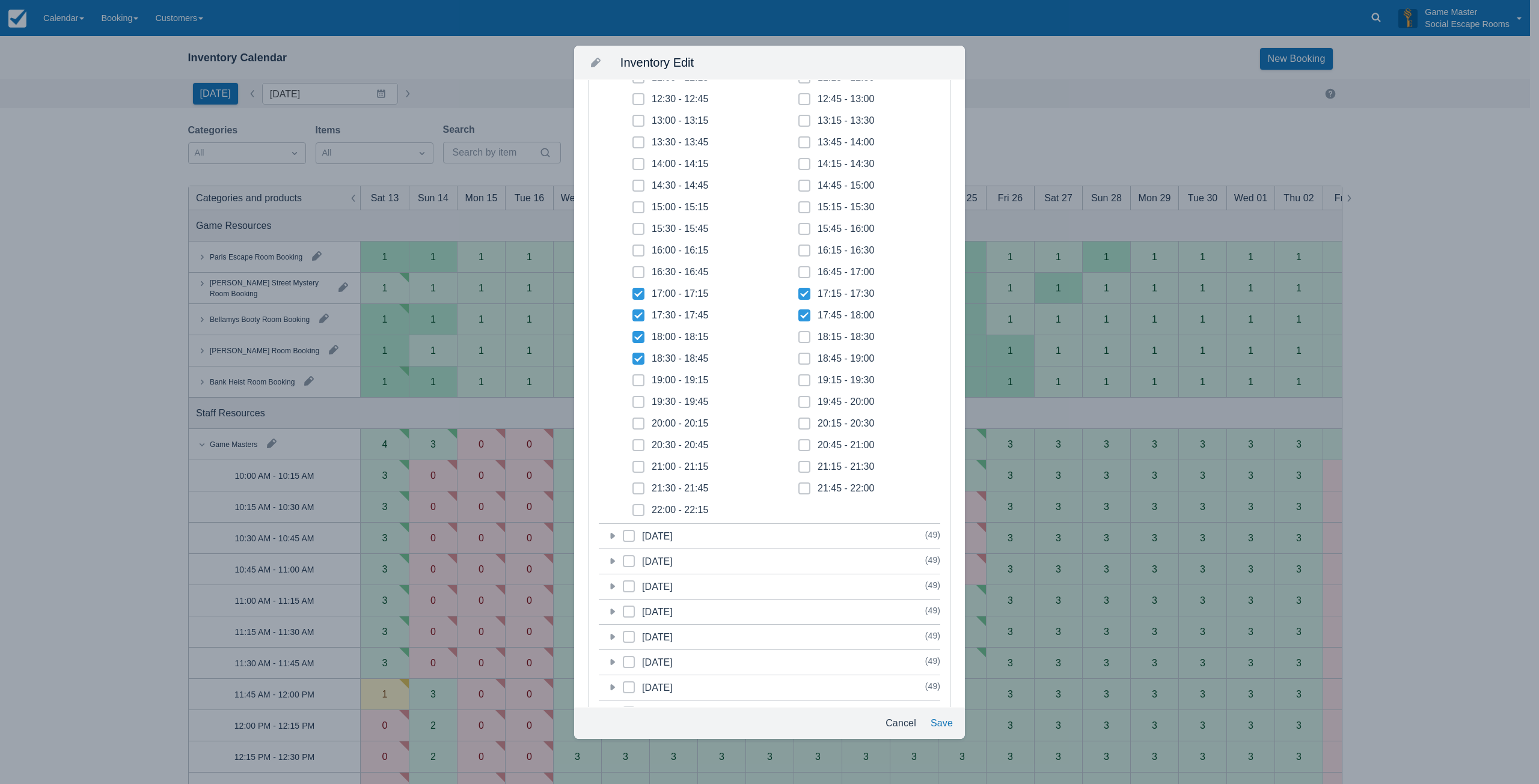
click at [799, 334] on input "18:15 - 18:30" at bounding box center [799, 334] width 1 height 1
checkbox input "true"
click at [942, 723] on button "Save" at bounding box center [942, 723] width 32 height 22
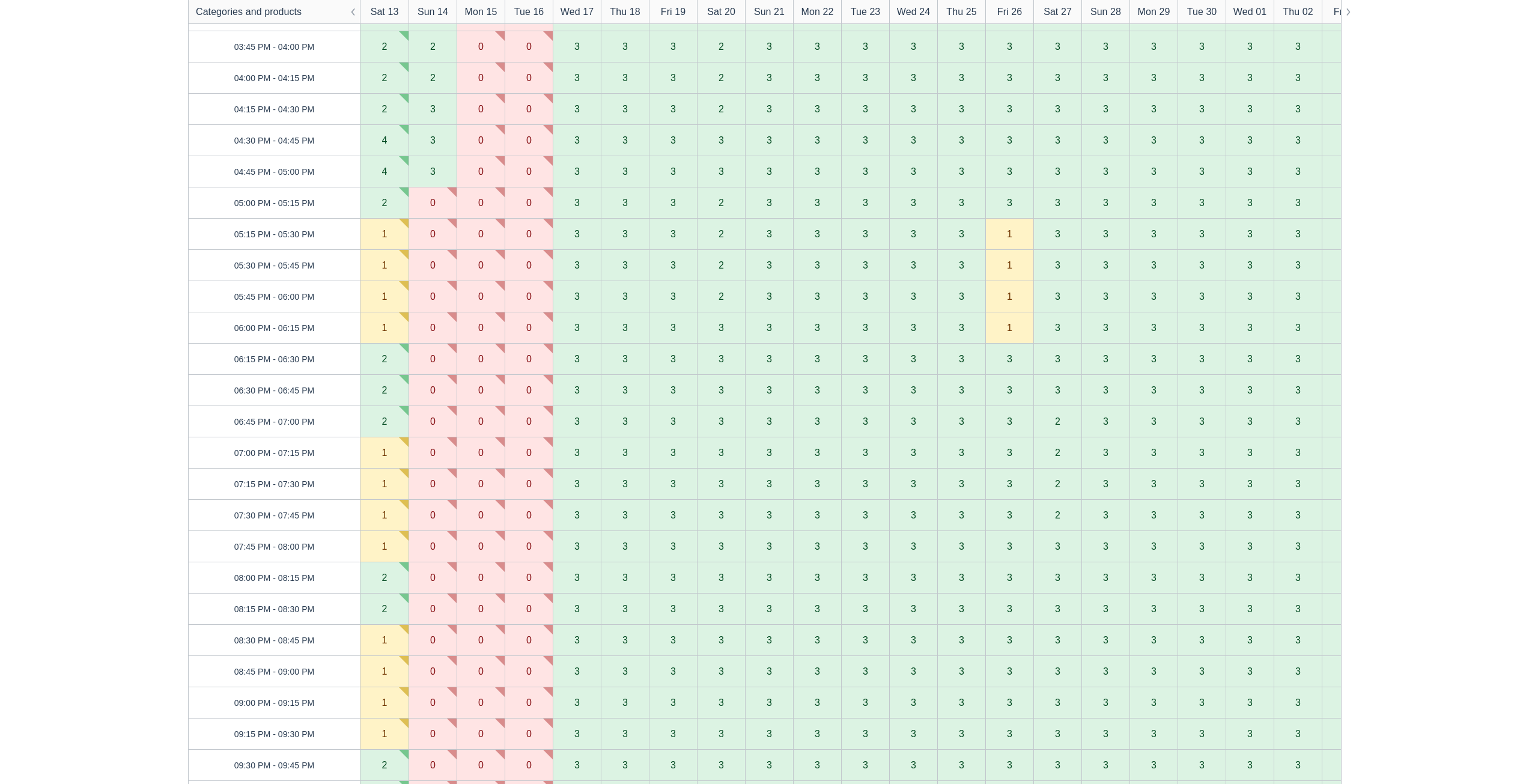
scroll to position [1262, 0]
